Goal: Book appointment/travel/reservation

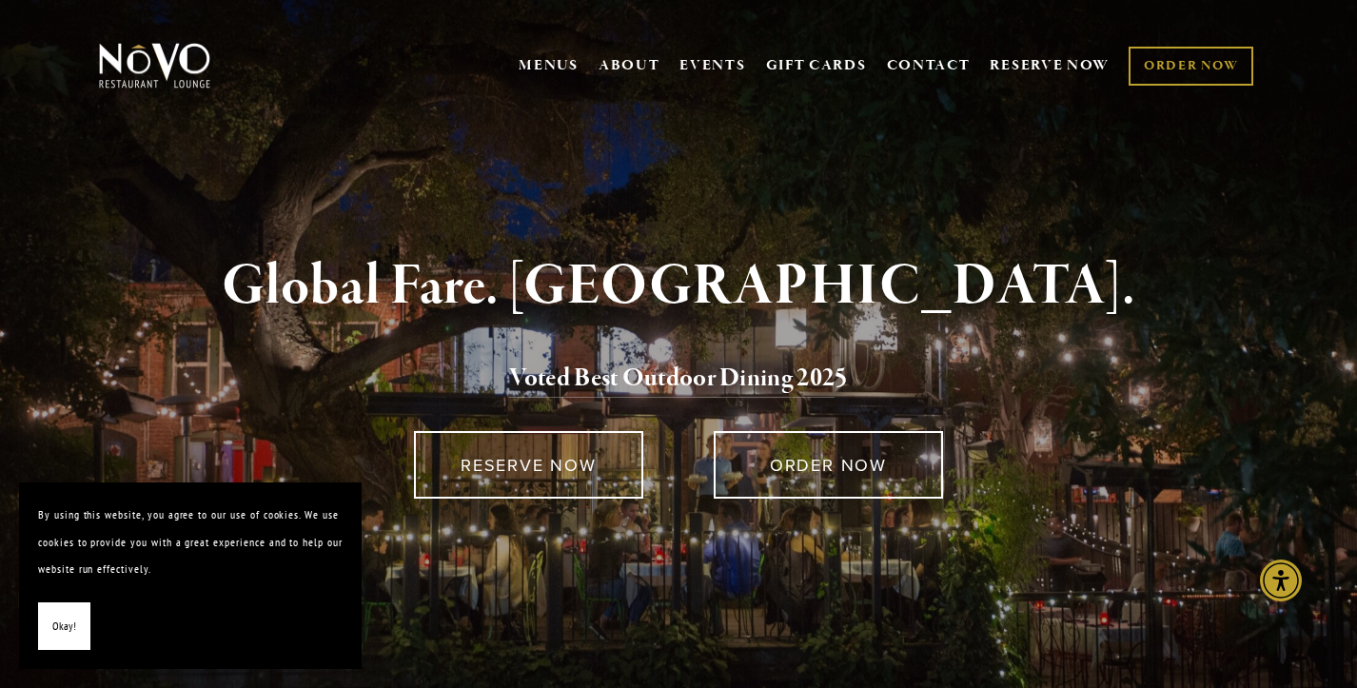
click at [62, 639] on span "Okay!" at bounding box center [64, 627] width 24 height 28
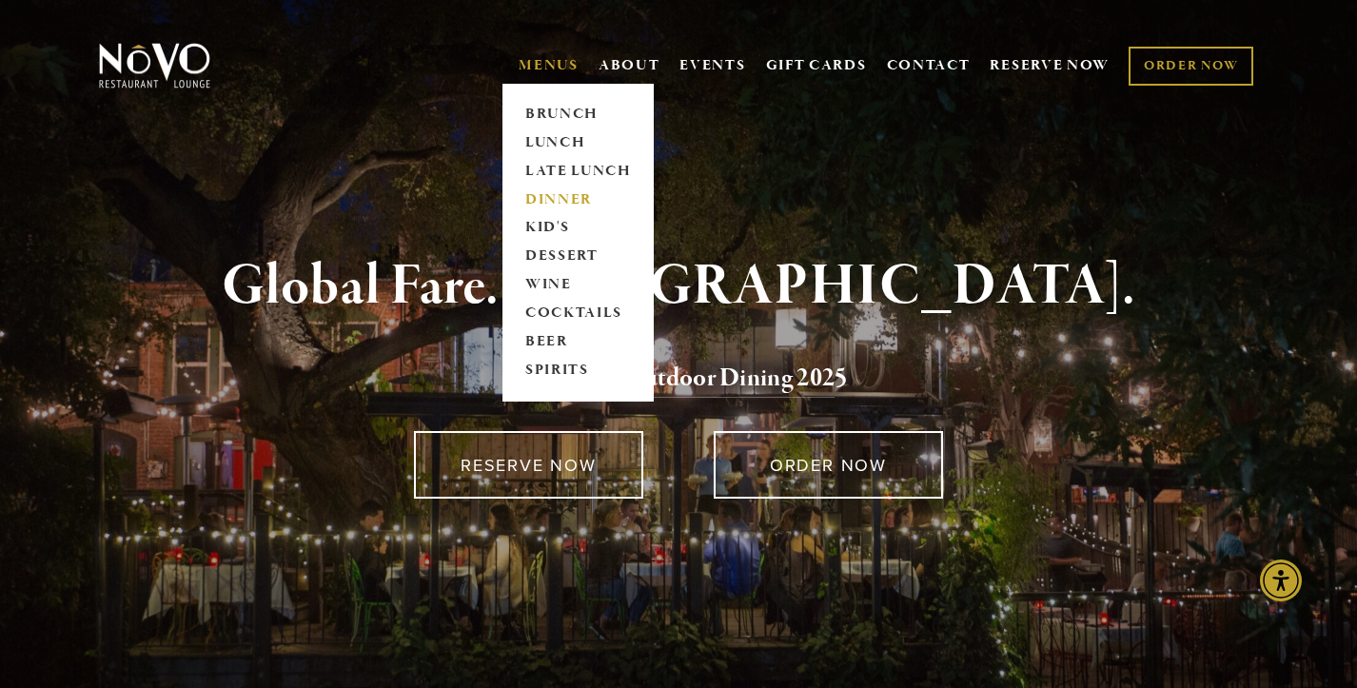
click at [544, 197] on link "DINNER" at bounding box center [578, 200] width 119 height 29
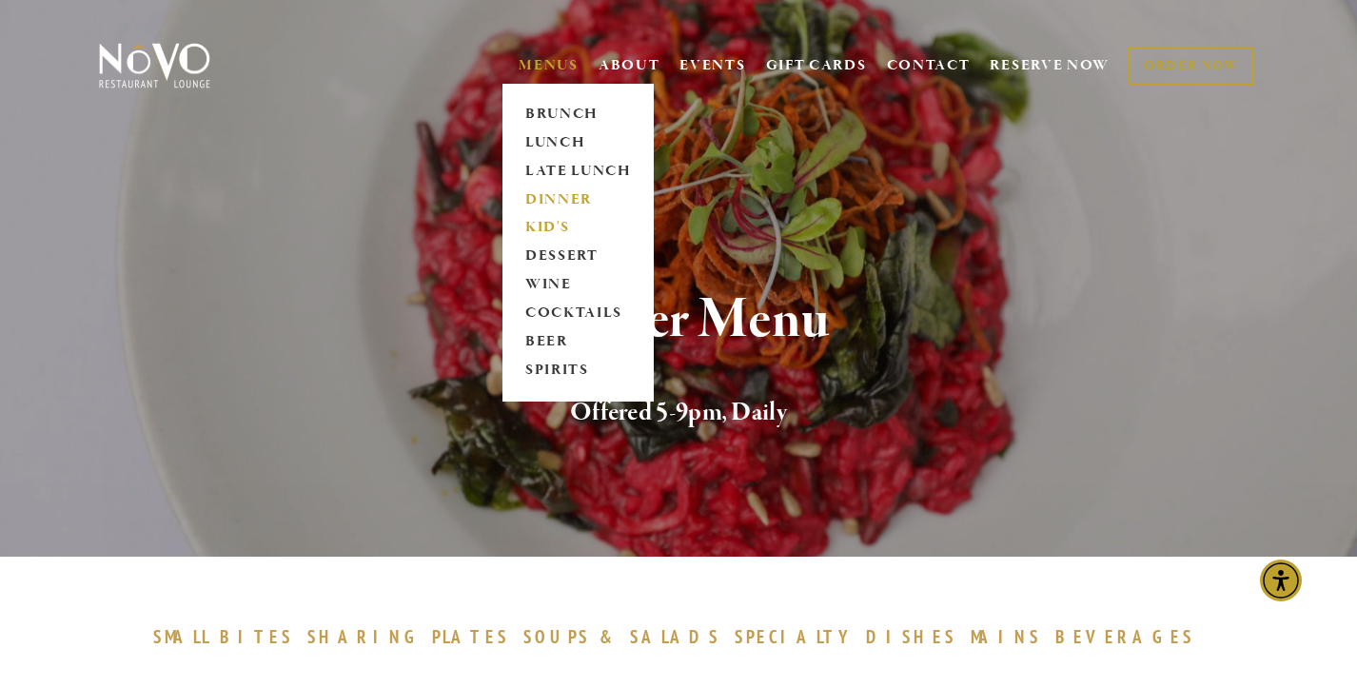
click at [550, 223] on link "KID'S" at bounding box center [578, 228] width 119 height 29
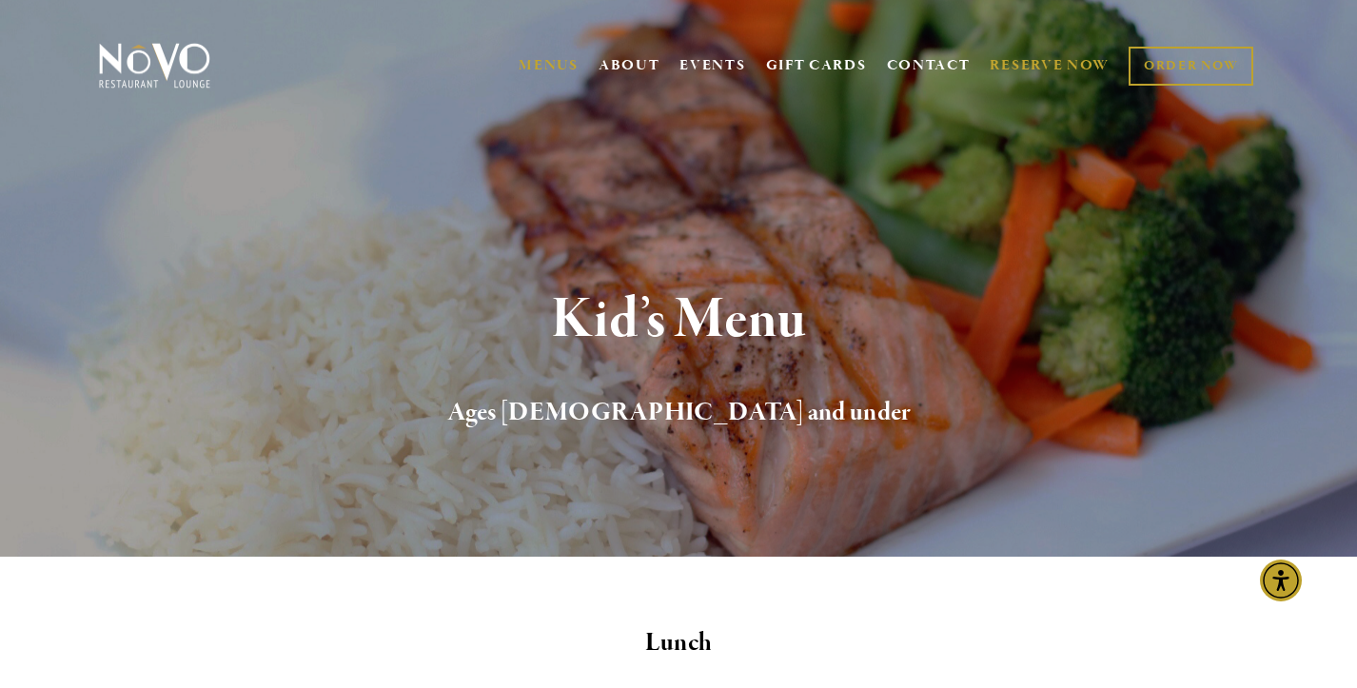
click at [1041, 54] on link "RESERVE NOW" at bounding box center [1050, 66] width 120 height 36
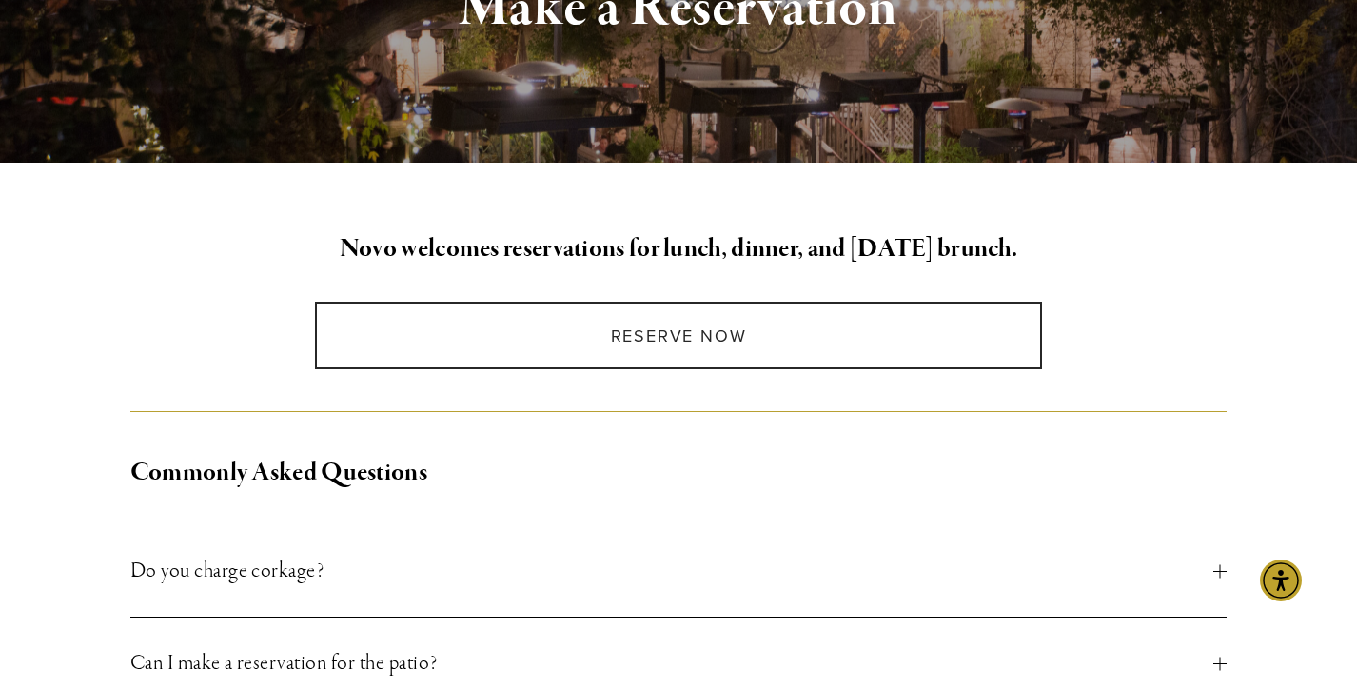
scroll to position [313, 0]
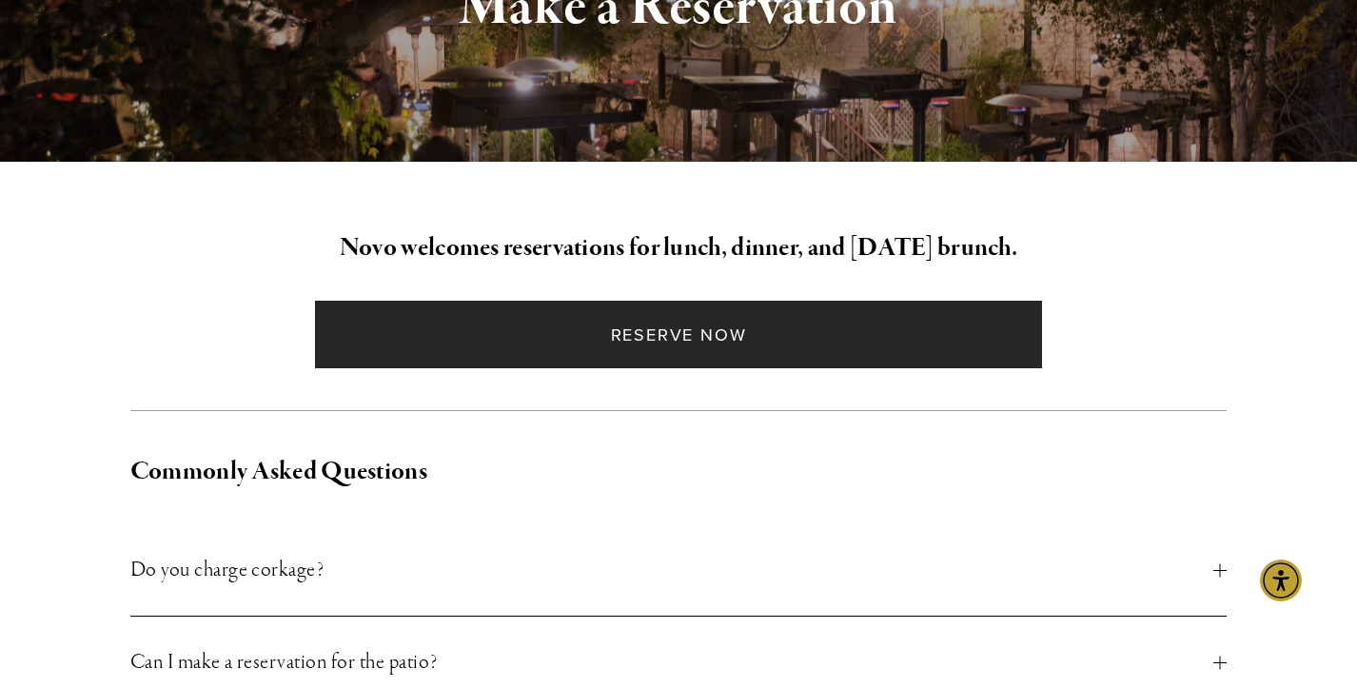
click at [659, 330] on link "Reserve Now" at bounding box center [678, 335] width 726 height 68
